Goal: Obtain resource: Download file/media

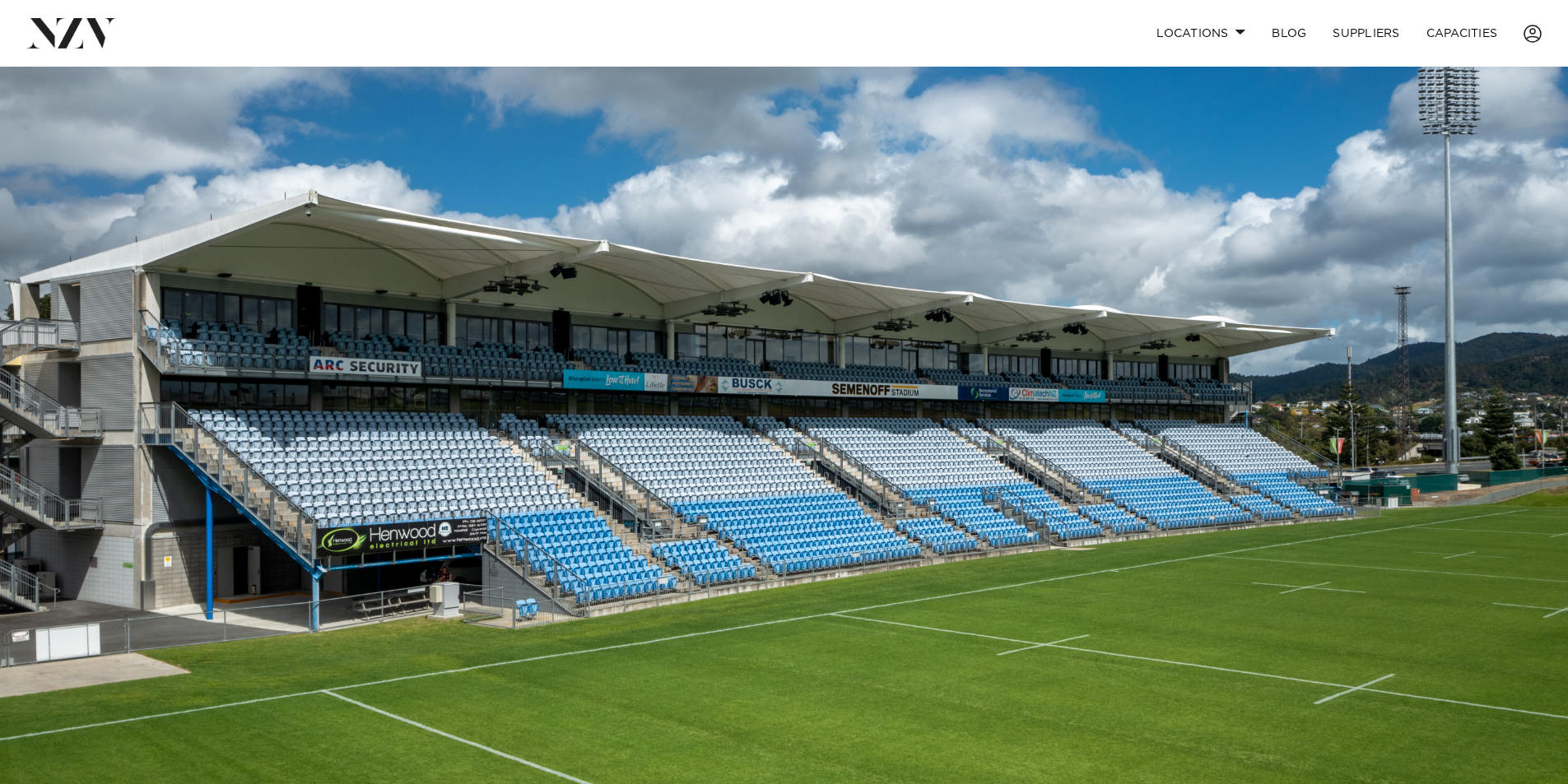
click at [1319, 216] on img at bounding box center [784, 434] width 1568 height 735
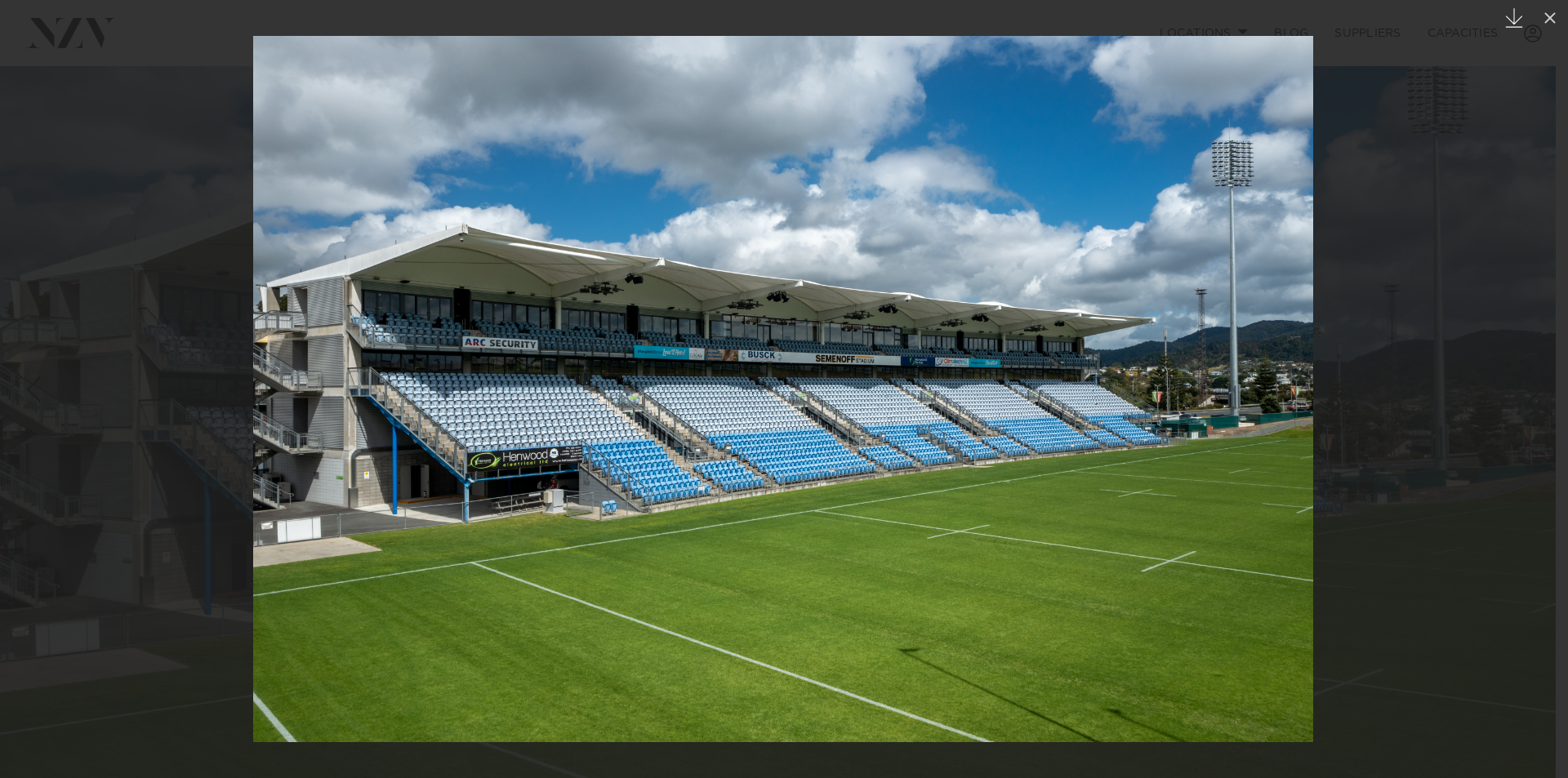
click at [1509, 20] on icon "Created with Sketch." at bounding box center [1514, 18] width 20 height 20
drag, startPoint x: 236, startPoint y: 593, endPoint x: 240, endPoint y: 586, distance: 8.1
click at [238, 590] on div at bounding box center [784, 389] width 1568 height 778
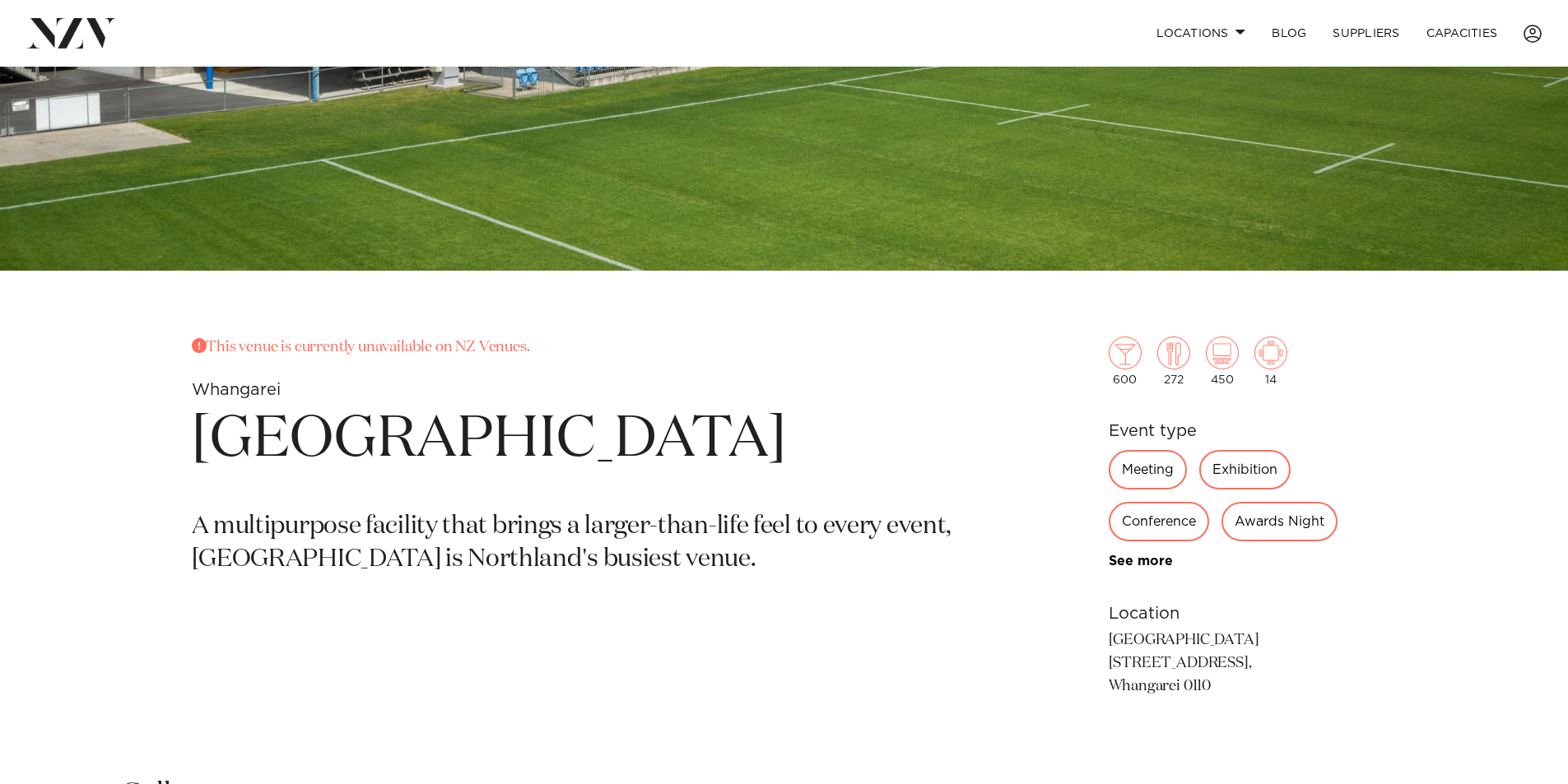
scroll to position [221, 0]
